Goal: Communication & Community: Answer question/provide support

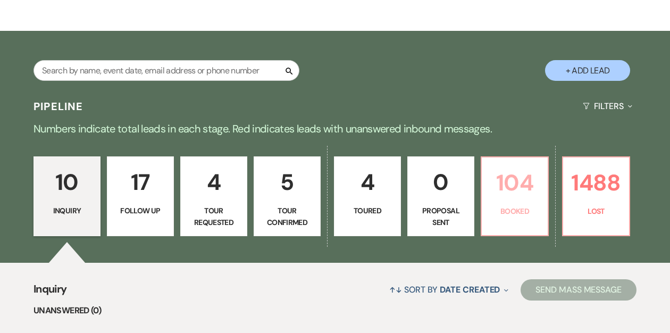
click at [515, 205] on p "Booked" at bounding box center [514, 211] width 53 height 12
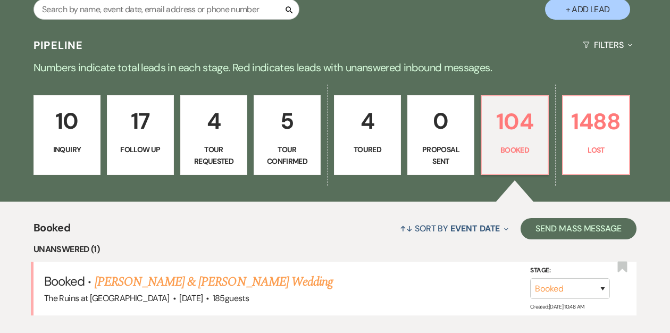
scroll to position [347, 0]
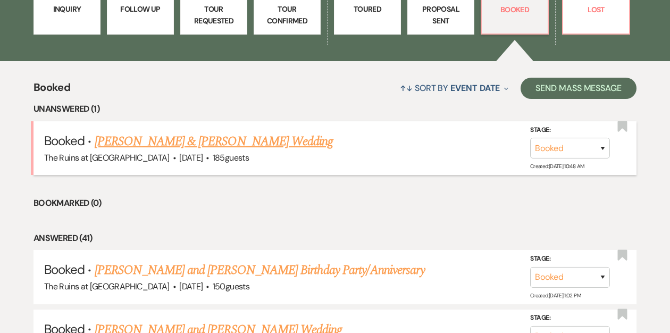
click at [206, 148] on link "[PERSON_NAME] & [PERSON_NAME] Wedding" at bounding box center [214, 141] width 238 height 19
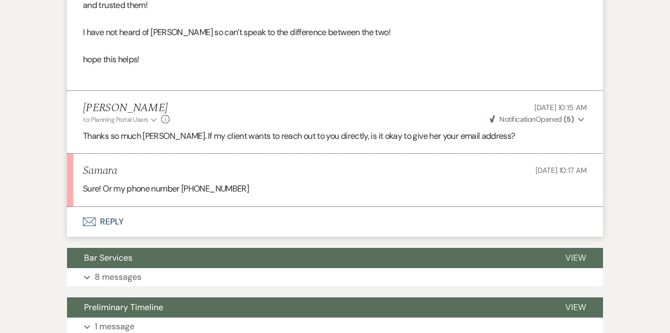
scroll to position [537, 0]
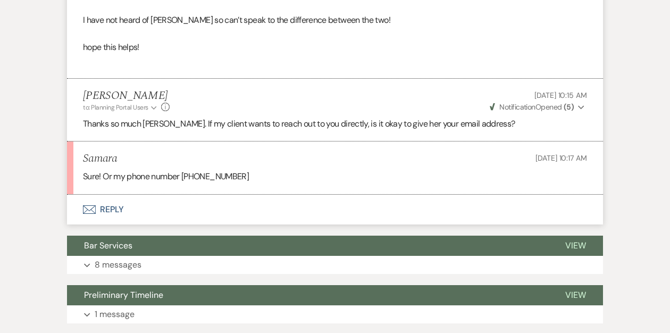
click at [111, 208] on button "Envelope Reply" at bounding box center [335, 210] width 536 height 30
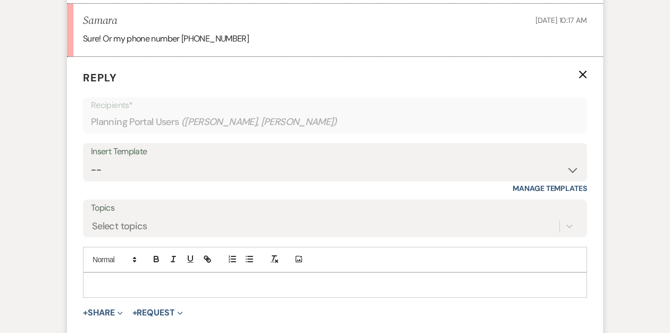
scroll to position [675, 0]
click at [114, 281] on p at bounding box center [334, 285] width 487 height 12
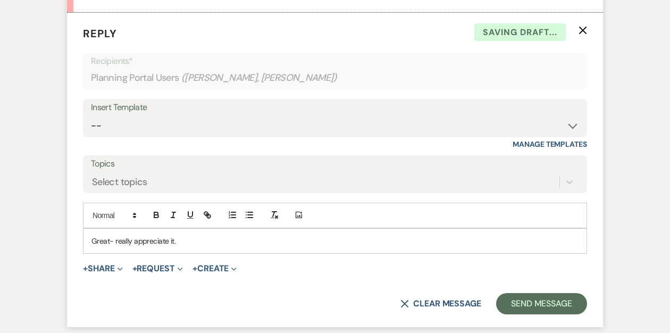
scroll to position [730, 0]
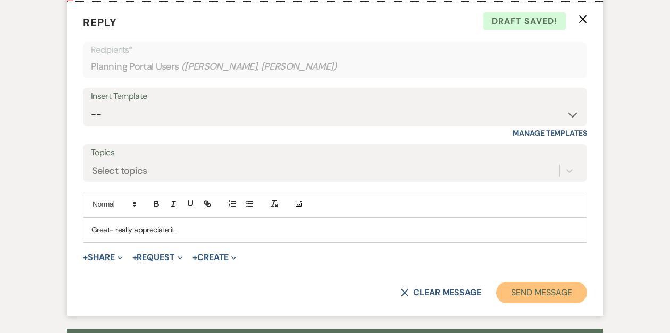
click at [529, 290] on button "Send Message" at bounding box center [541, 292] width 91 height 21
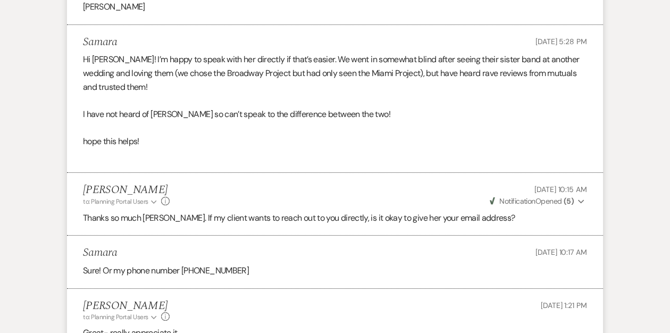
scroll to position [470, 0]
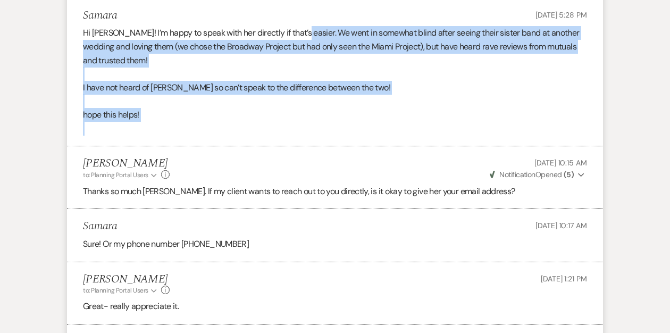
drag, startPoint x: 294, startPoint y: 31, endPoint x: 305, endPoint y: 155, distance: 124.4
click at [305, 155] on ul "[PERSON_NAME] to: Planning Portal Users Expand Info [DATE] 1:45 PM Weven Check …" at bounding box center [335, 89] width 536 height 471
copy li "We went in somewhat blind after seeing their sister band at another wedding and…"
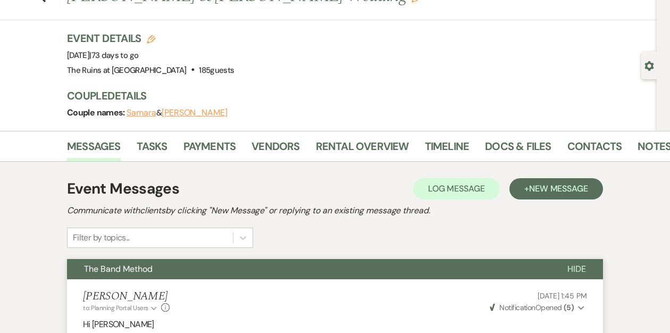
scroll to position [0, 0]
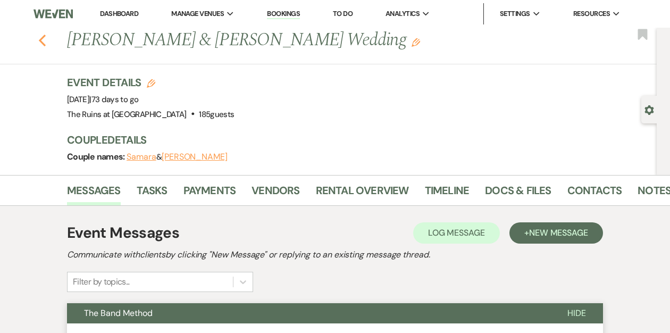
click at [41, 40] on icon "Previous" at bounding box center [42, 40] width 8 height 13
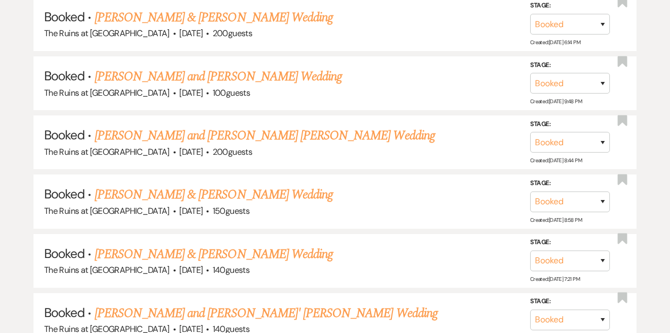
scroll to position [2059, 0]
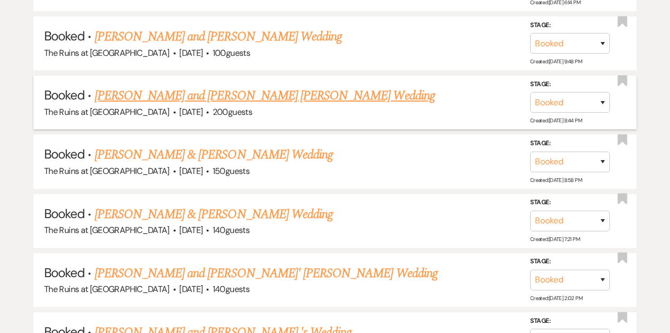
click at [206, 86] on link "[PERSON_NAME] and [PERSON_NAME] [PERSON_NAME] Wedding" at bounding box center [265, 95] width 340 height 19
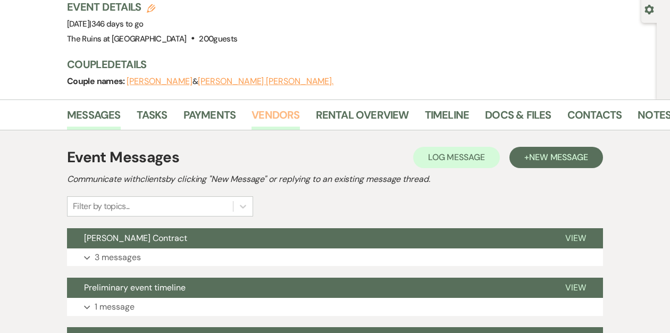
scroll to position [116, 0]
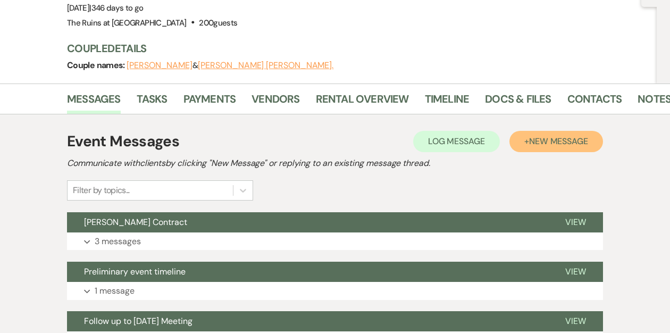
click at [532, 136] on span "New Message" at bounding box center [558, 141] width 59 height 11
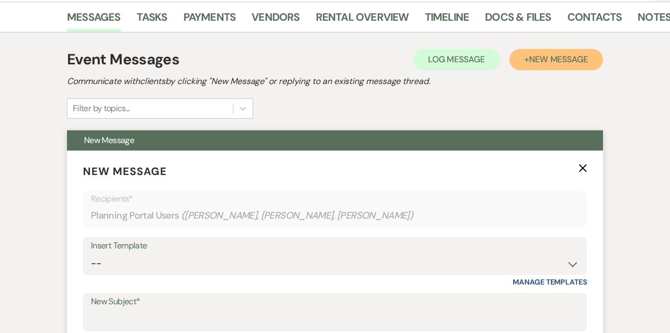
scroll to position [205, 0]
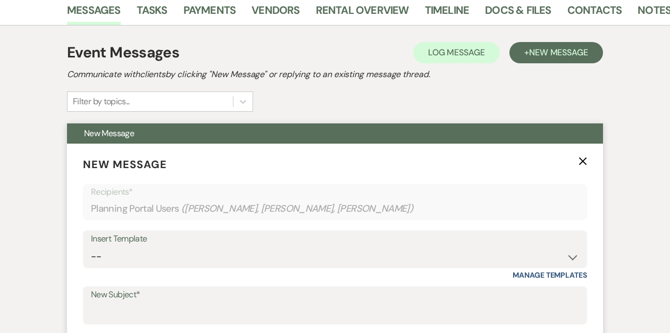
click at [143, 287] on label "New Subject*" at bounding box center [335, 294] width 488 height 15
click at [143, 303] on input "New Subject*" at bounding box center [335, 313] width 488 height 21
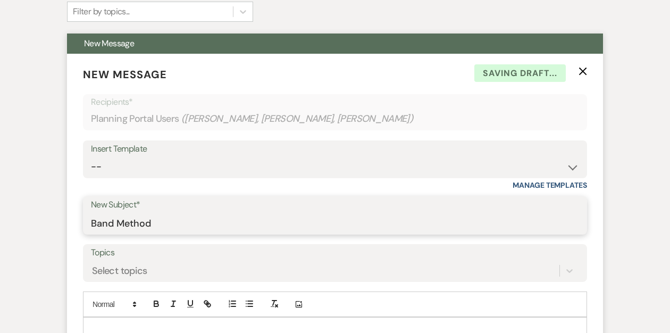
scroll to position [298, 0]
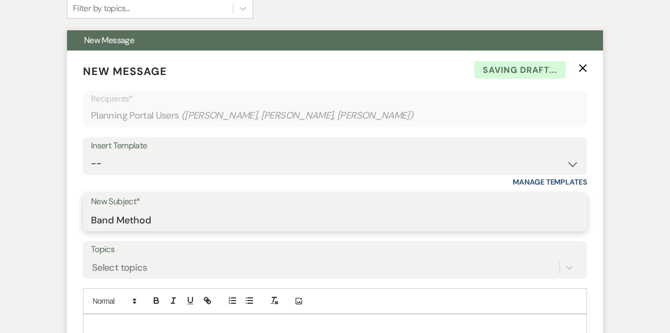
type input "Band Method"
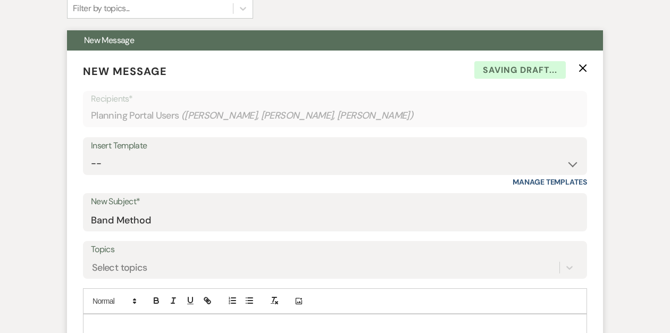
click at [117, 314] on div at bounding box center [334, 326] width 503 height 24
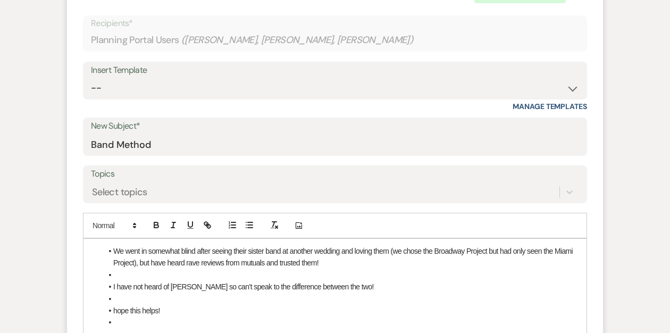
scroll to position [375, 0]
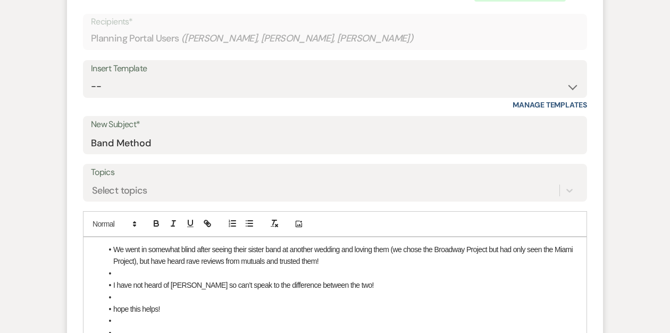
click at [113, 245] on span "We went in somewhat blind after seeing their sister band at another wedding and…" at bounding box center [343, 255] width 461 height 20
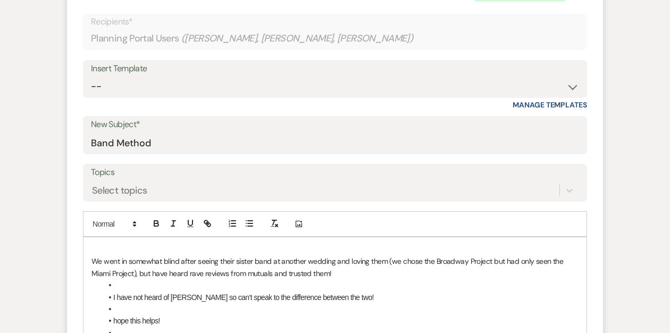
click at [104, 244] on p at bounding box center [334, 250] width 487 height 12
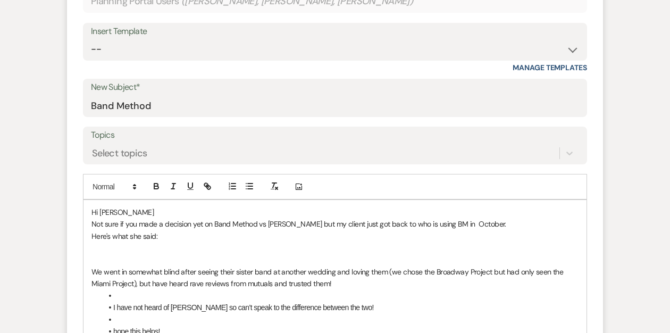
scroll to position [414, 0]
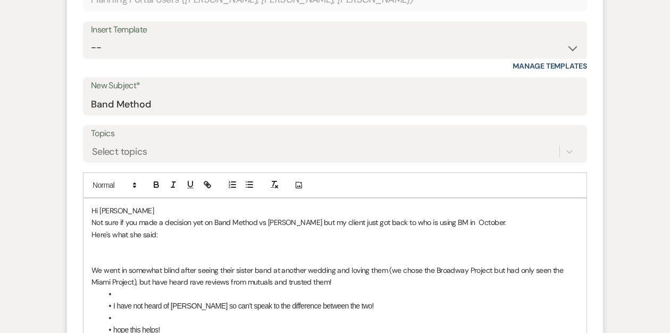
click at [140, 325] on span "hope this helps!" at bounding box center [136, 329] width 47 height 9
drag, startPoint x: 175, startPoint y: 303, endPoint x: 106, endPoint y: 297, distance: 69.4
click at [106, 297] on ul "I have not heard of [PERSON_NAME] so can’t speak to the difference between the …" at bounding box center [340, 323] width 476 height 71
click at [114, 324] on li at bounding box center [340, 330] width 476 height 12
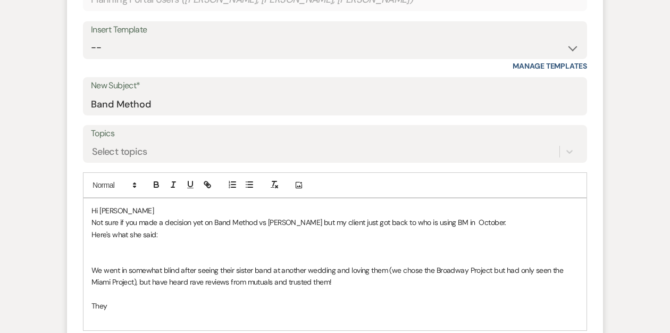
click at [102, 253] on p at bounding box center [334, 259] width 487 height 12
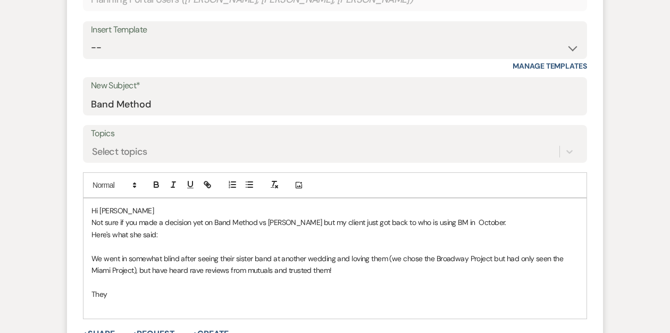
click at [91, 254] on span "We went in somewhat blind after seeing their sister band at another wedding and…" at bounding box center [328, 264] width 474 height 21
click at [336, 253] on p ""We went in somewhat blind after seeing their sister band at another wedding an…" at bounding box center [334, 265] width 487 height 24
click at [121, 288] on p "They" at bounding box center [334, 294] width 487 height 12
